Goal: Information Seeking & Learning: Learn about a topic

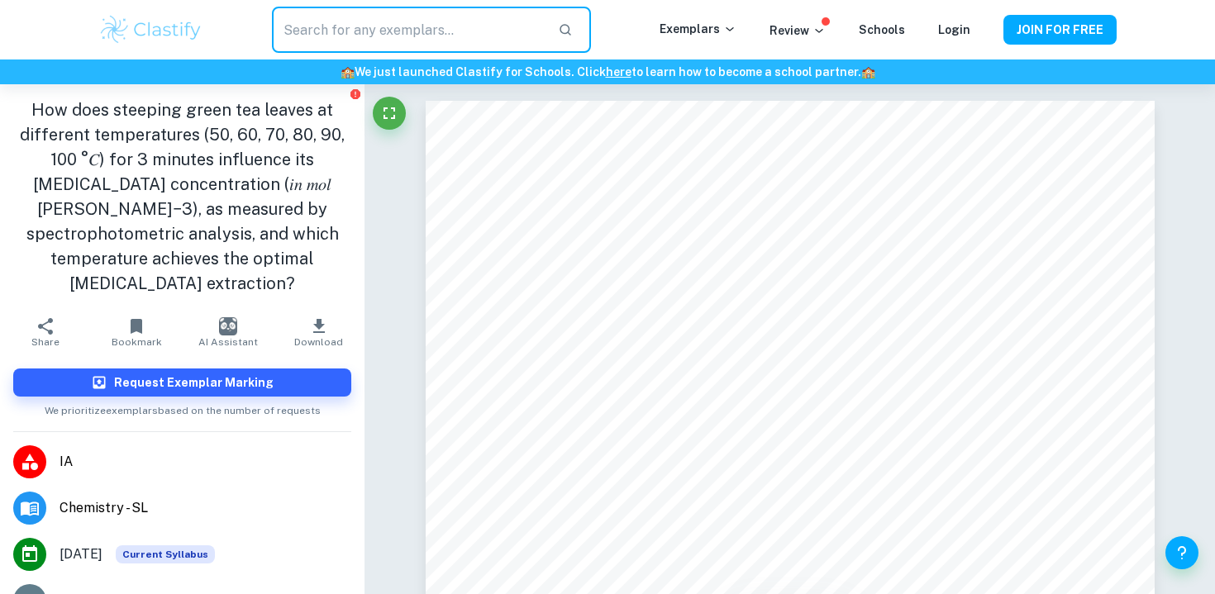
click at [341, 37] on input "text" at bounding box center [408, 30] width 273 height 46
click at [185, 47] on div "​ Exemplars Review Schools Login JOIN FOR FREE" at bounding box center [608, 30] width 1058 height 46
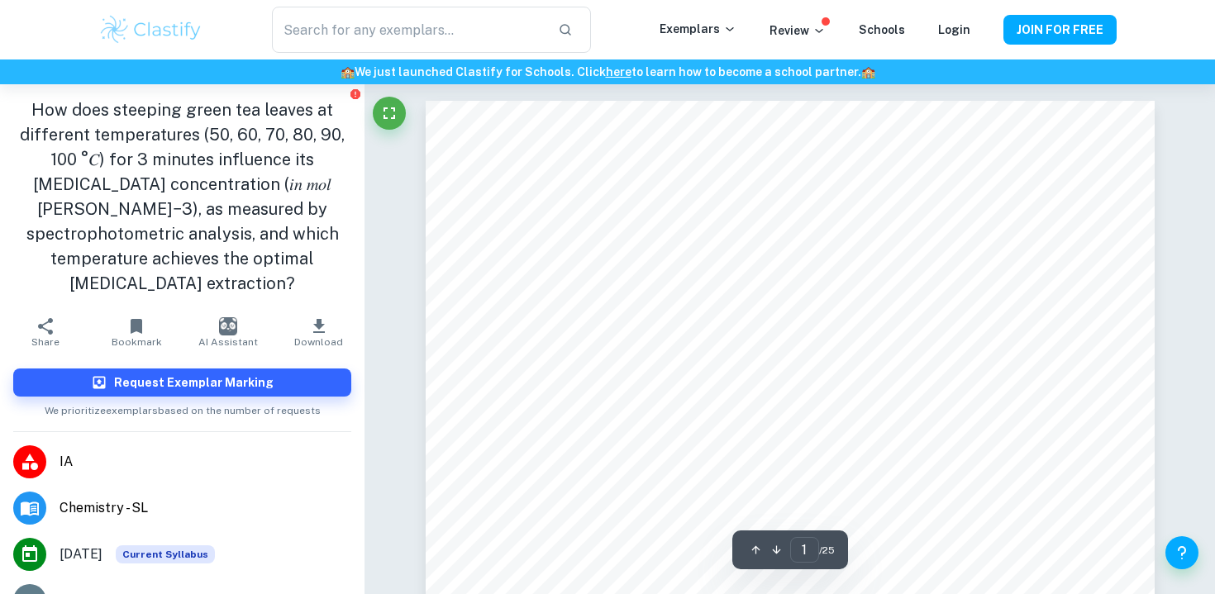
click at [176, 33] on img at bounding box center [150, 29] width 105 height 33
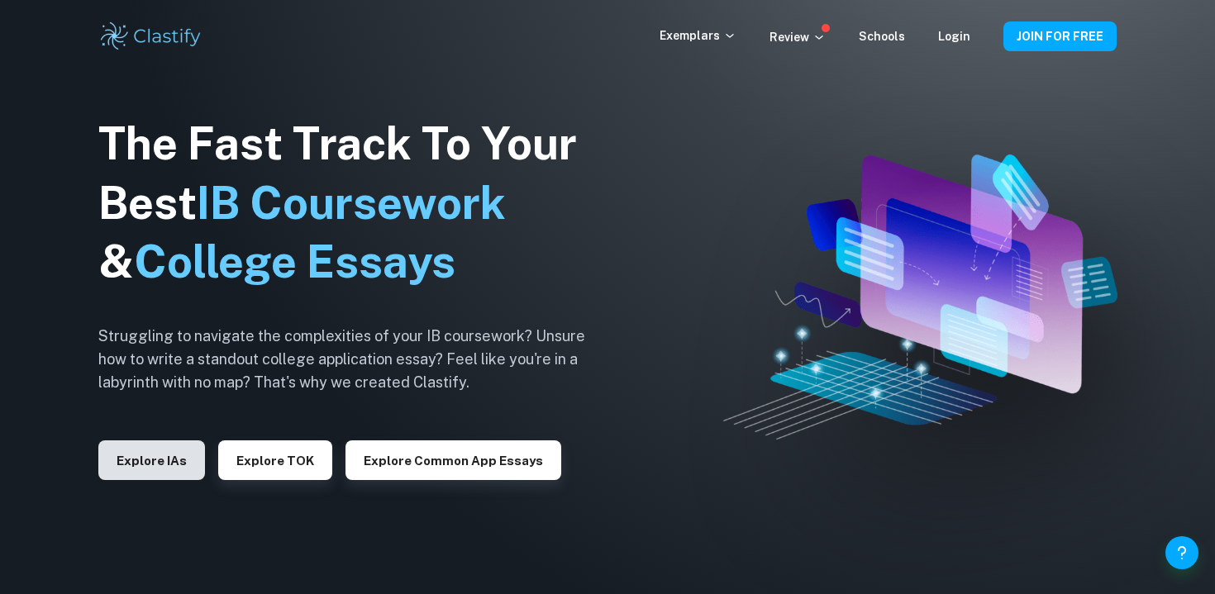
click at [170, 455] on button "Explore IAs" at bounding box center [151, 461] width 107 height 40
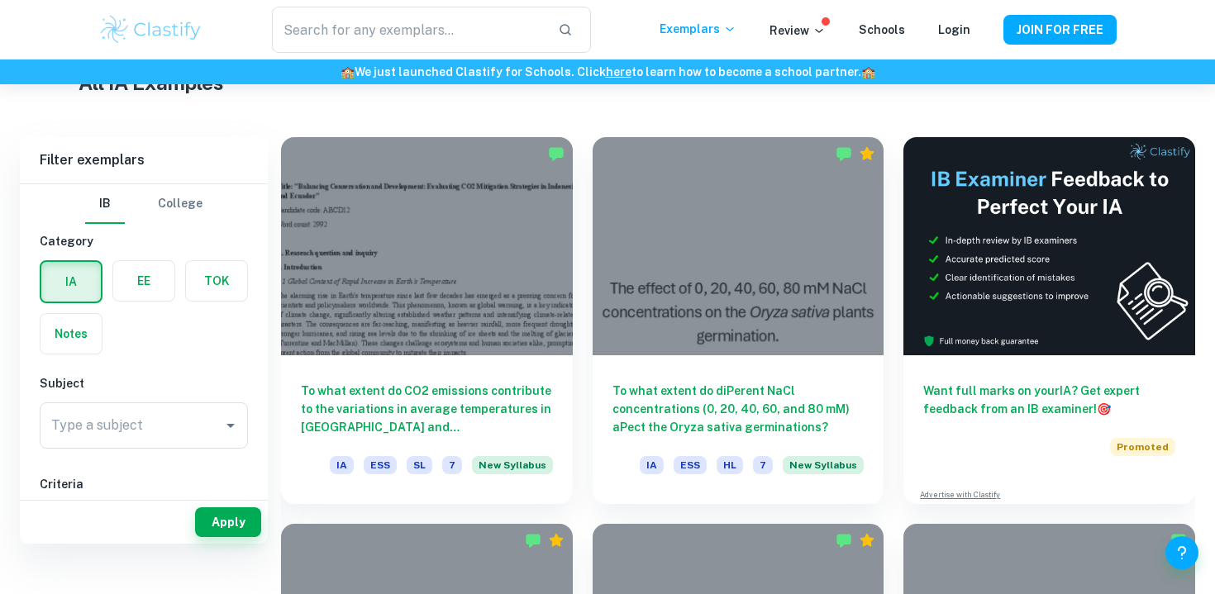
scroll to position [421, 0]
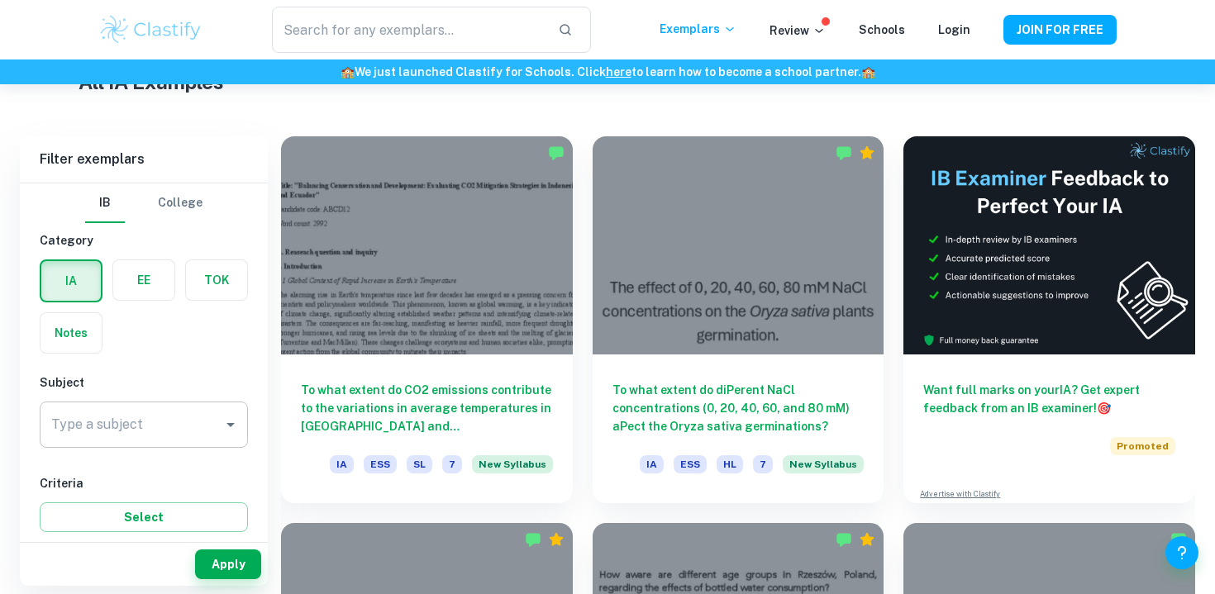
click at [179, 426] on input "Type a subject" at bounding box center [131, 424] width 169 height 31
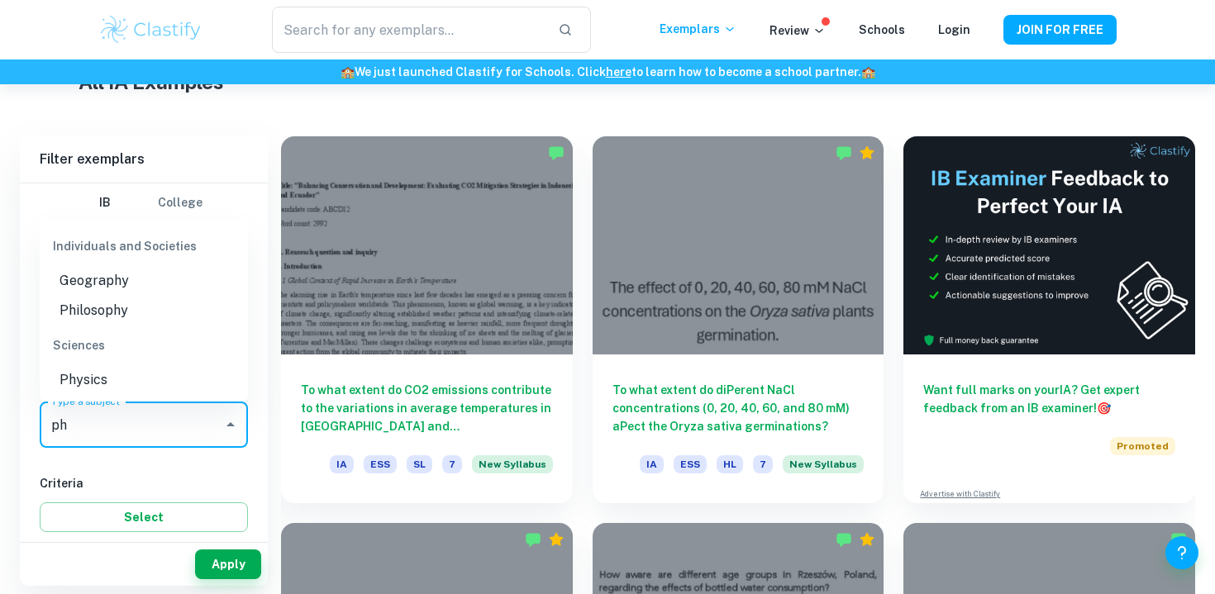
click at [93, 374] on li "Physics" at bounding box center [144, 380] width 208 height 30
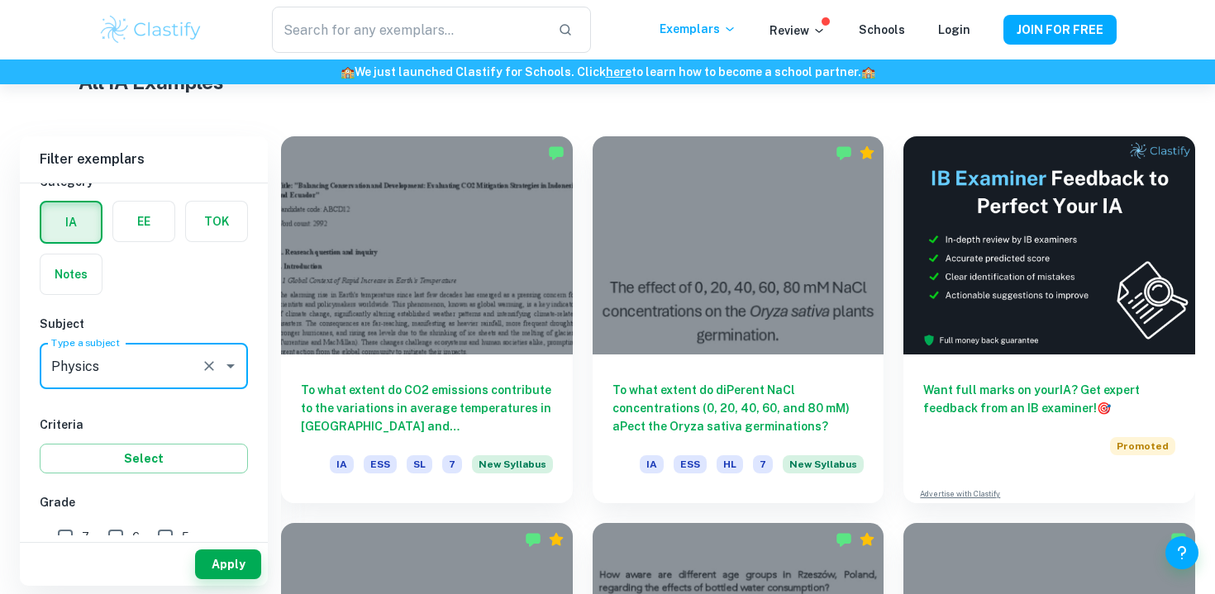
type input "Physics"
click at [137, 436] on div "Criteria Select" at bounding box center [144, 445] width 208 height 58
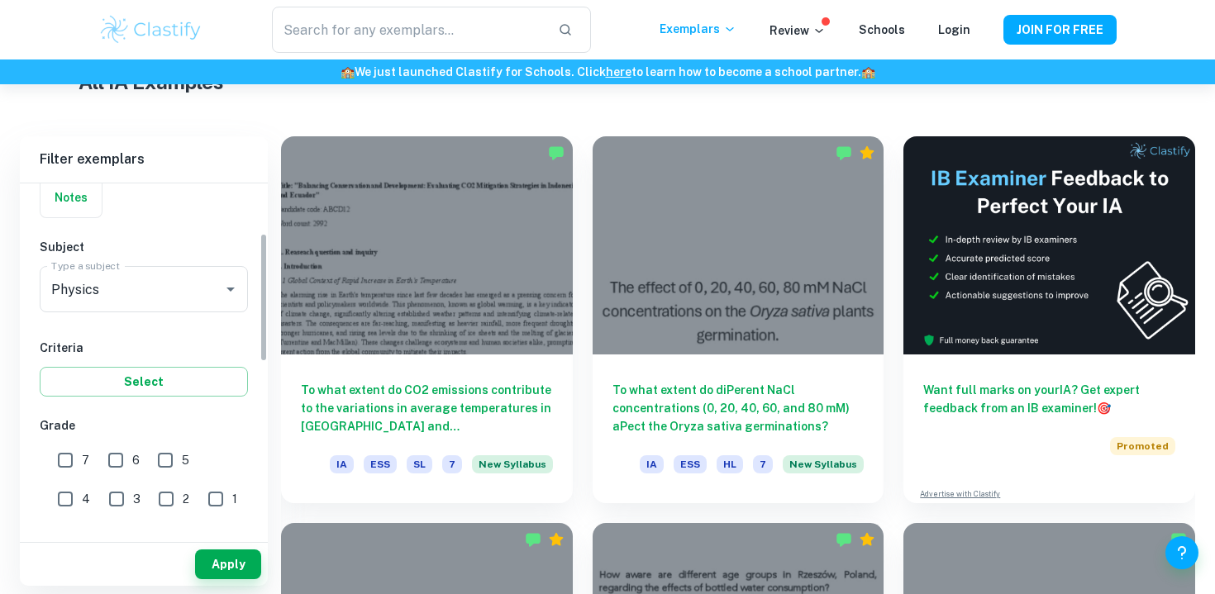
click at [72, 456] on input "7" at bounding box center [65, 460] width 33 height 33
checkbox input "true"
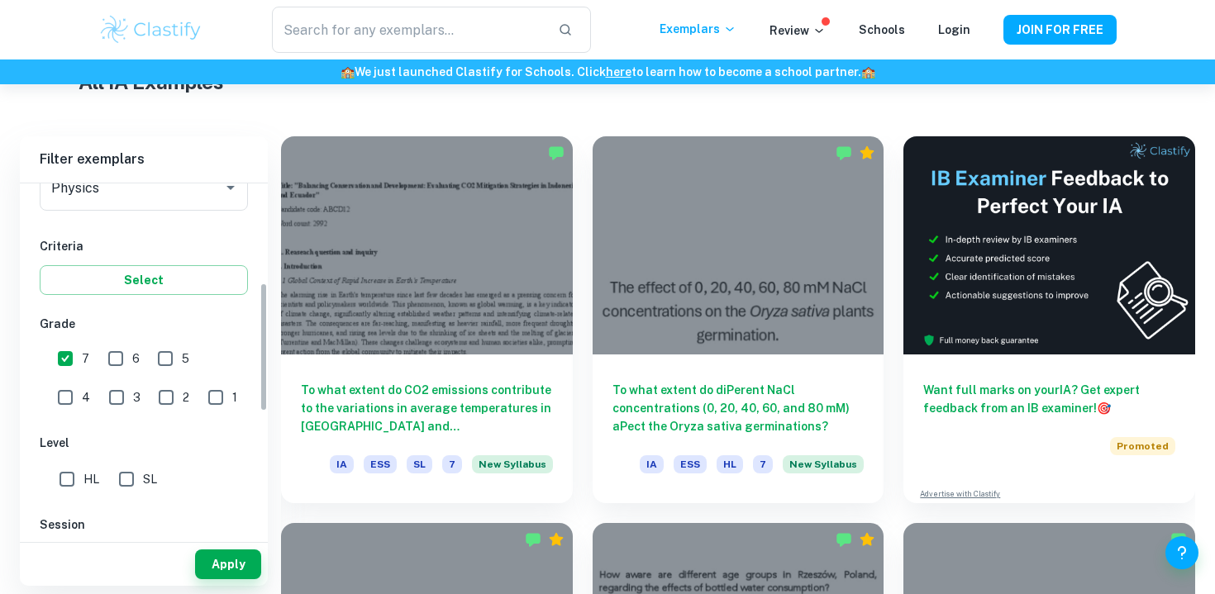
scroll to position [270, 0]
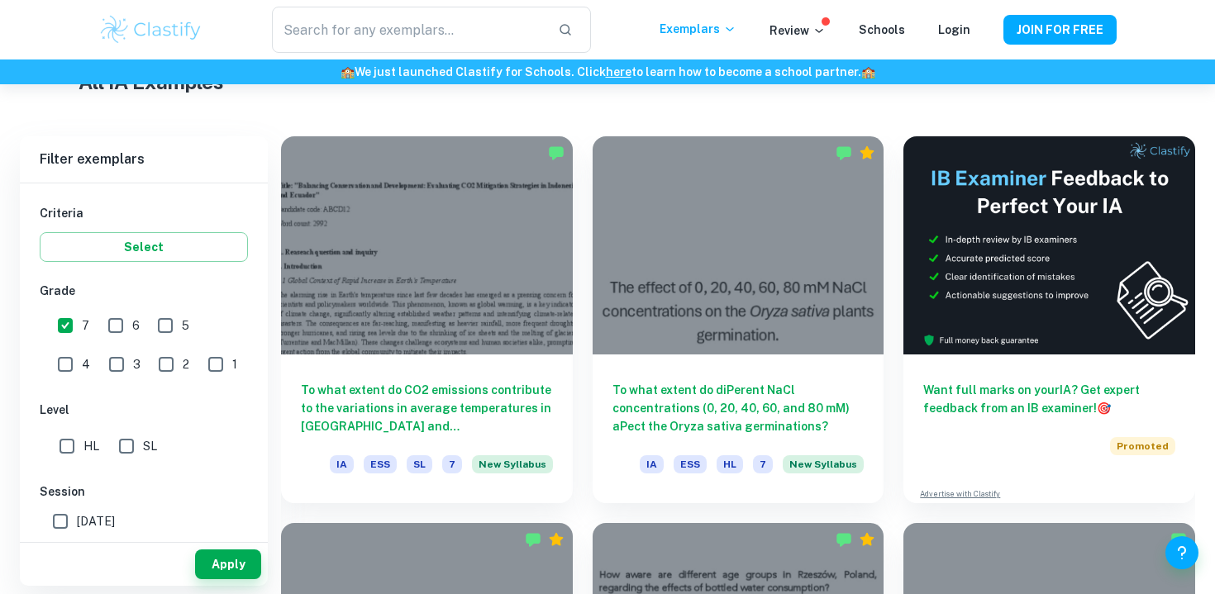
click at [77, 457] on input "HL" at bounding box center [66, 446] width 33 height 33
checkbox input "true"
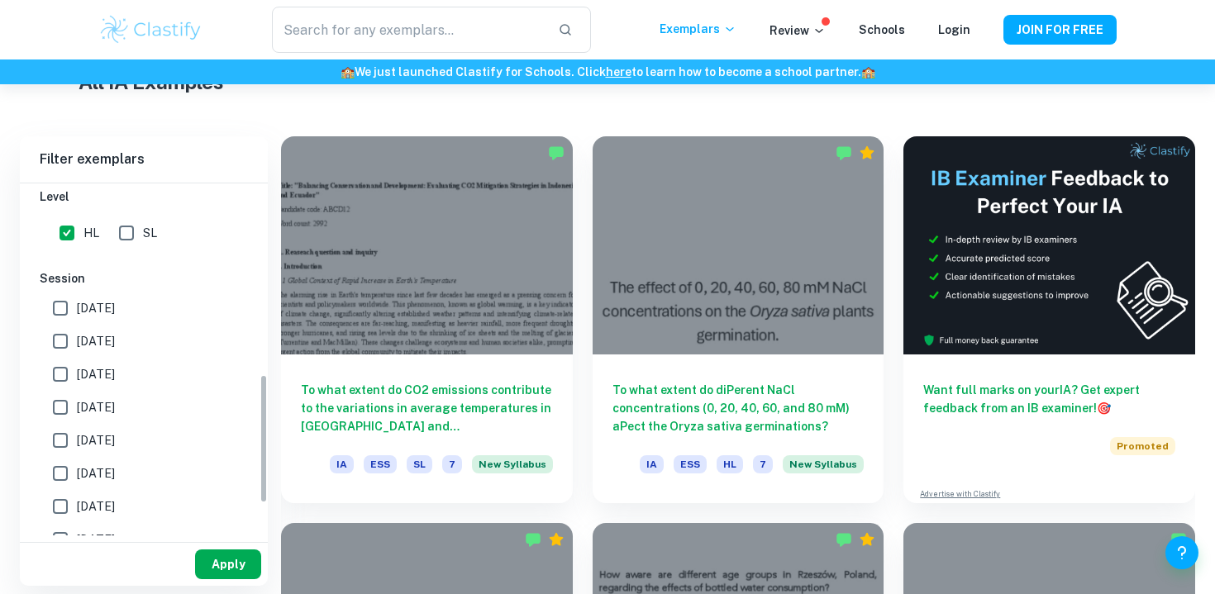
scroll to position [517, 0]
click at [250, 555] on button "Apply" at bounding box center [228, 565] width 66 height 30
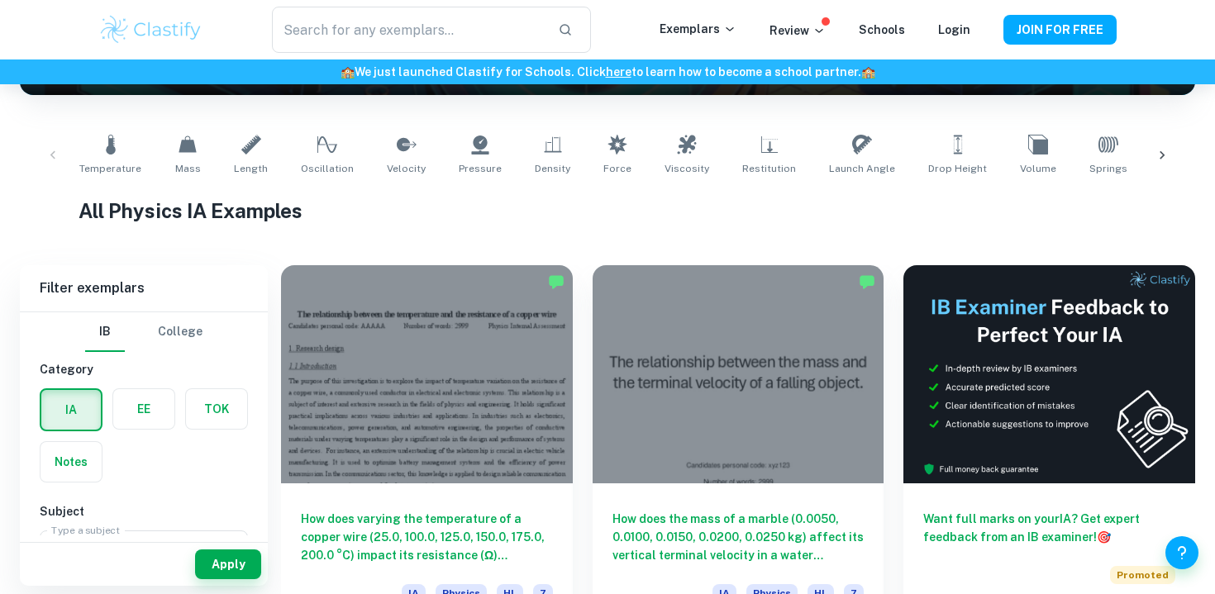
scroll to position [493, 0]
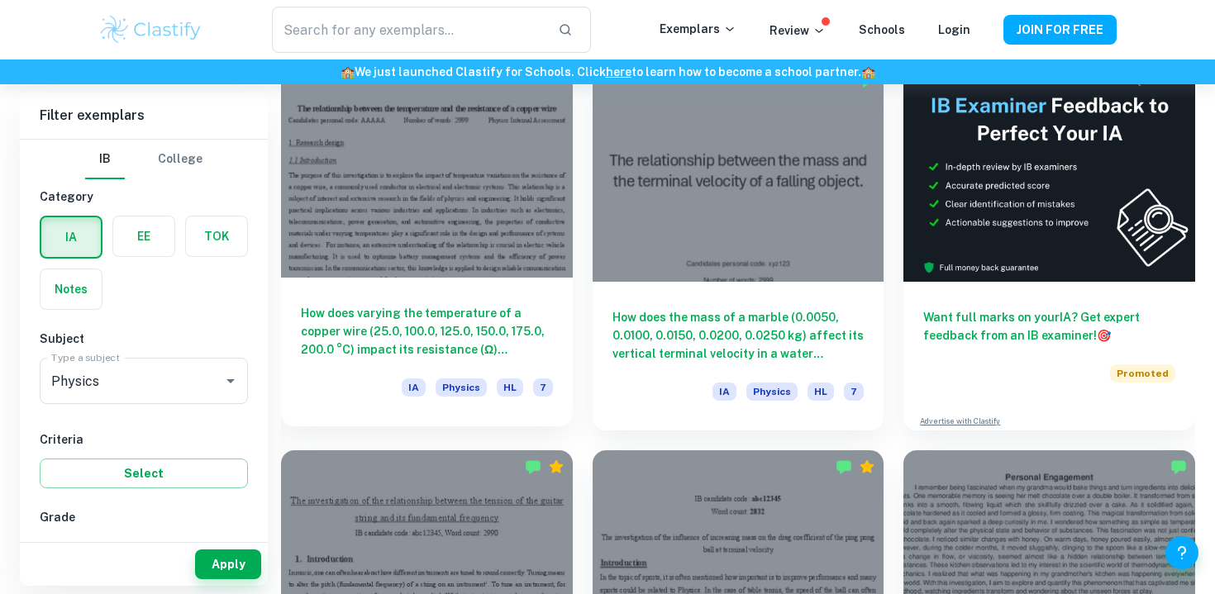
click at [455, 185] on div at bounding box center [427, 169] width 292 height 218
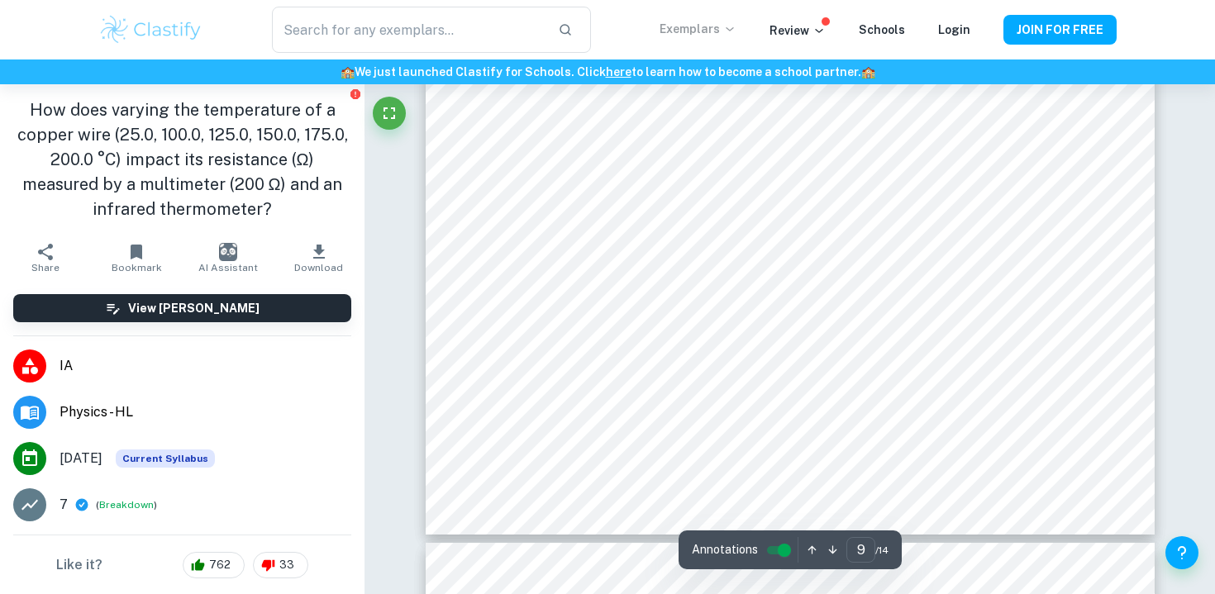
scroll to position [9458, 0]
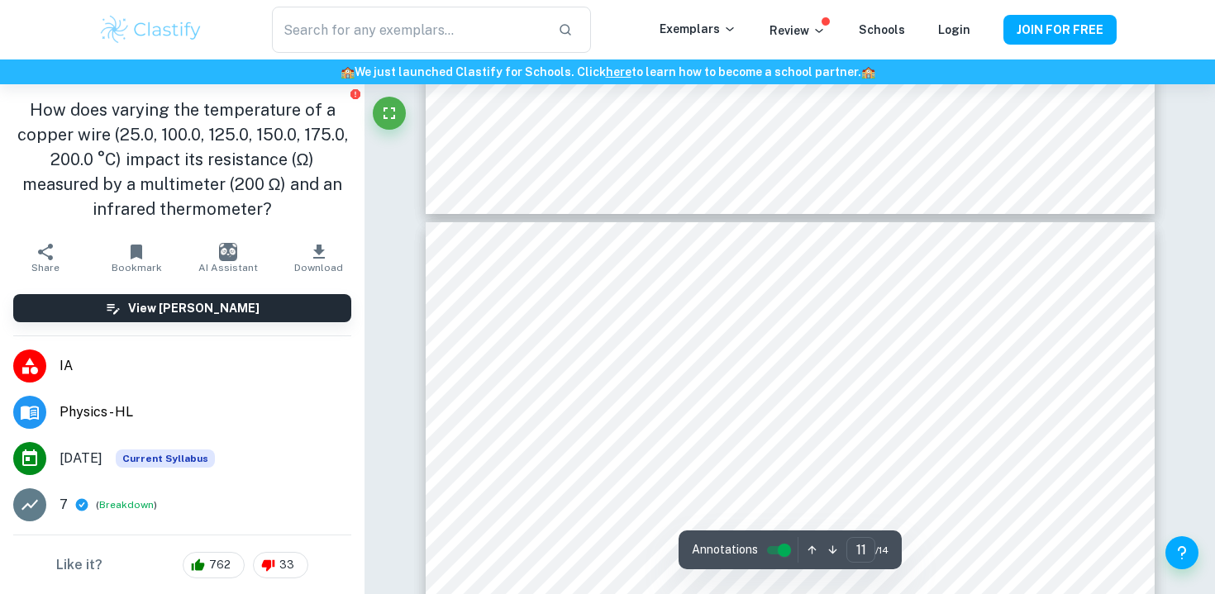
type input "10"
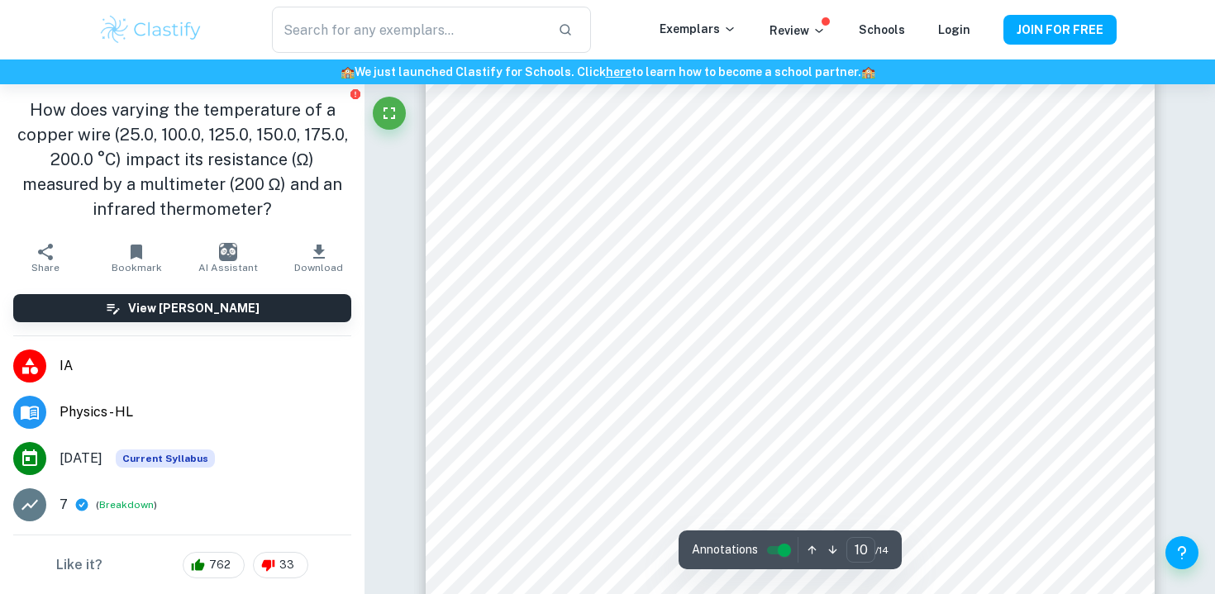
scroll to position [10086, 0]
